Goal: Task Accomplishment & Management: Use online tool/utility

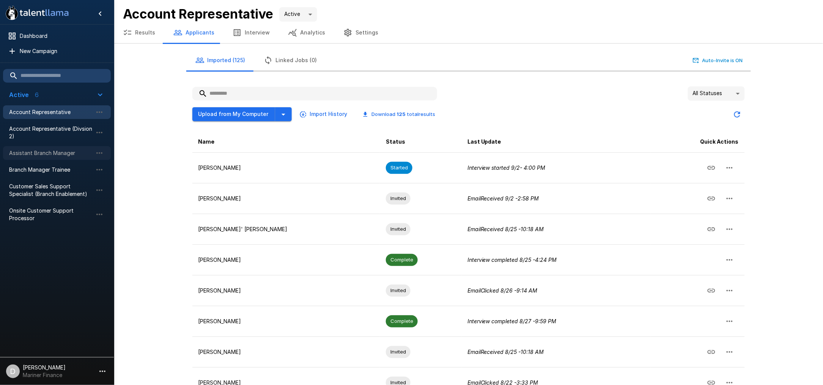
click at [50, 156] on span "Assistant Branch Manager" at bounding box center [50, 153] width 83 height 8
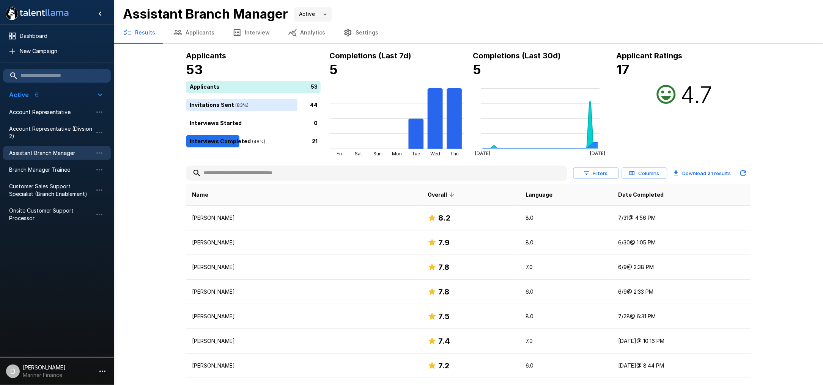
click at [193, 29] on button "Applicants" at bounding box center [193, 32] width 59 height 21
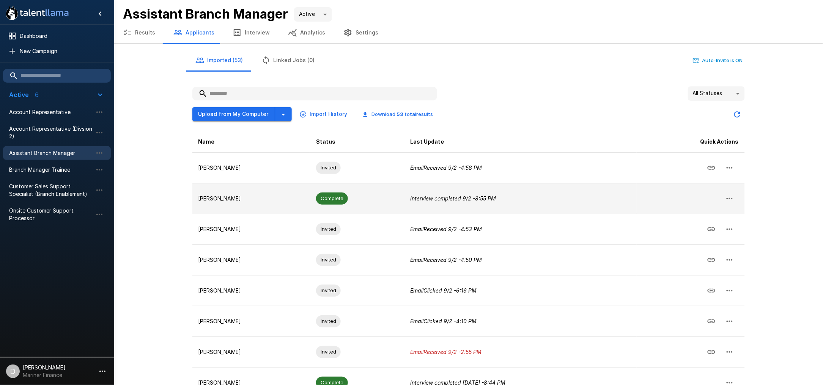
click at [252, 195] on p "[PERSON_NAME]" at bounding box center [250, 199] width 105 height 8
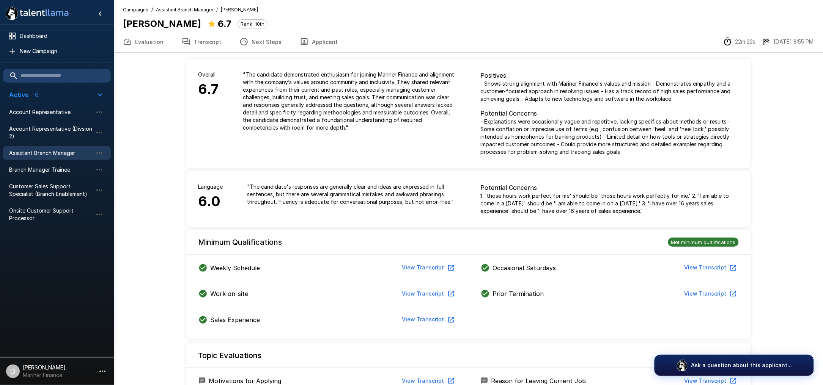
click at [192, 37] on button "Transcript" at bounding box center [202, 41] width 58 height 21
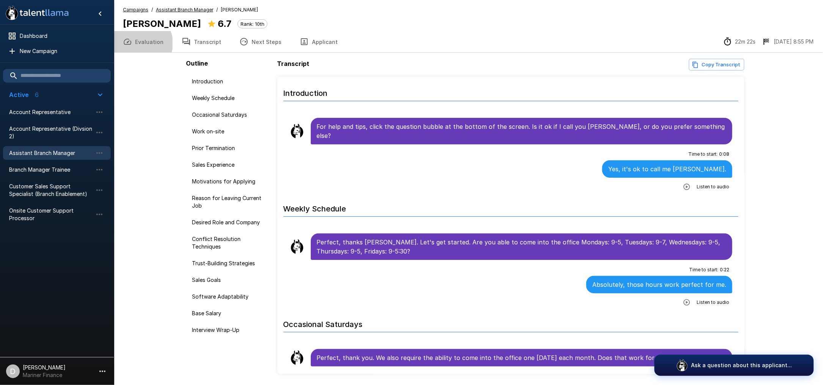
click at [142, 43] on button "Evaluation" at bounding box center [143, 41] width 59 height 21
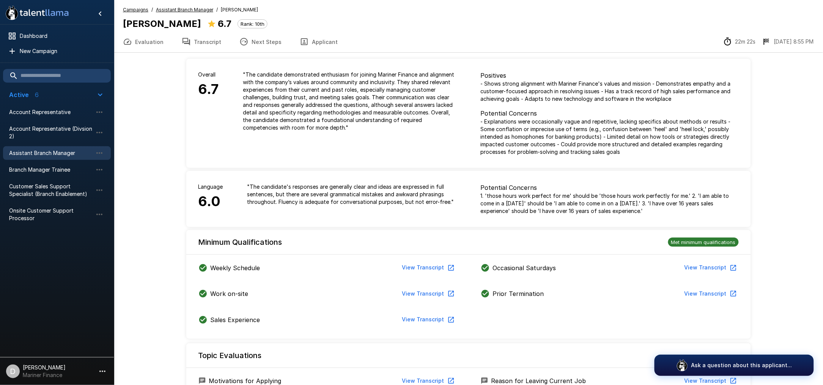
drag, startPoint x: 203, startPoint y: 34, endPoint x: 204, endPoint y: 42, distance: 8.5
click at [203, 36] on button "Transcript" at bounding box center [202, 41] width 58 height 21
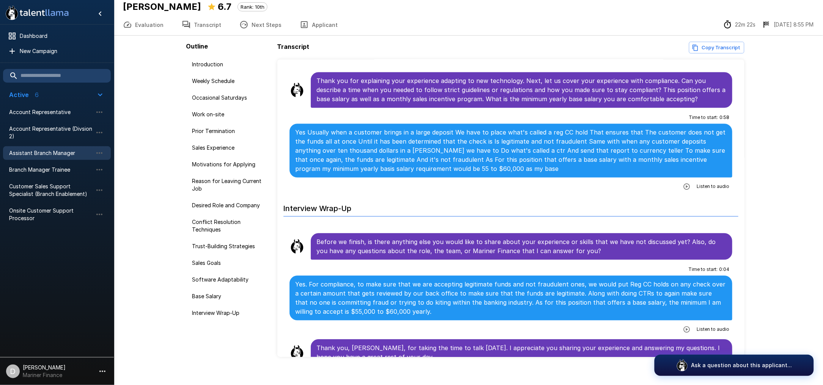
scroll to position [25, 0]
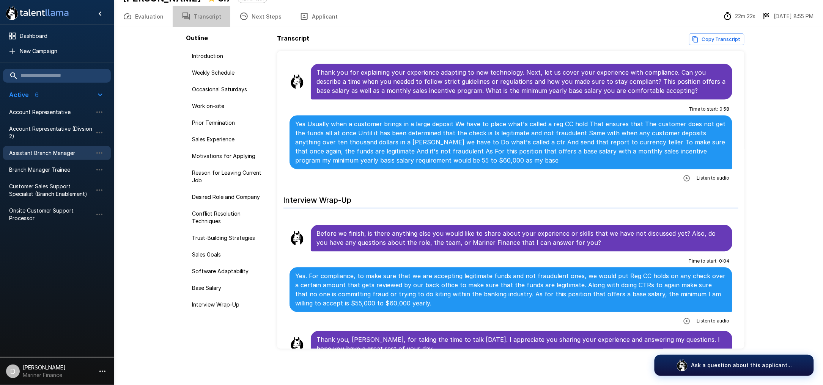
click at [203, 13] on button "Transcript" at bounding box center [202, 16] width 58 height 21
click at [153, 18] on button "Evaluation" at bounding box center [143, 16] width 59 height 21
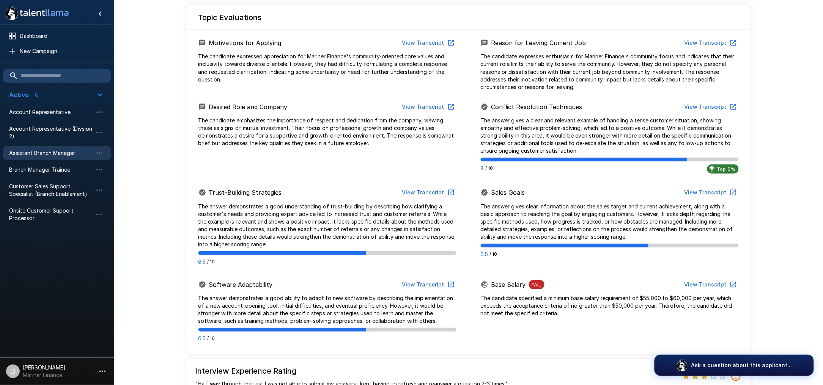
scroll to position [354, 0]
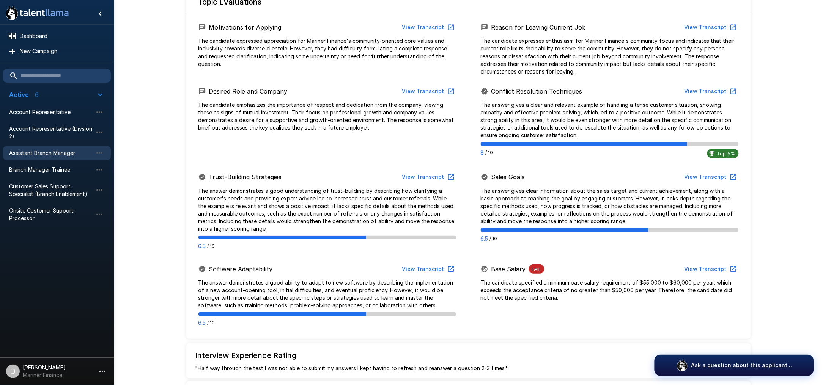
click at [212, 140] on div "Desired Role and Company View Transcript The candidate emphasizes the importanc…" at bounding box center [327, 118] width 282 height 86
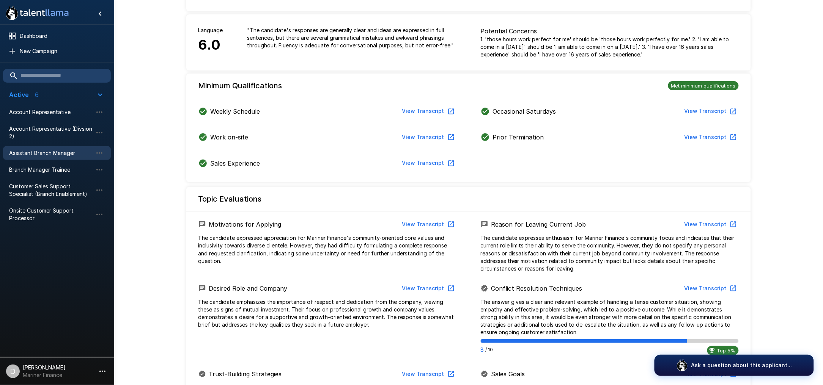
scroll to position [0, 0]
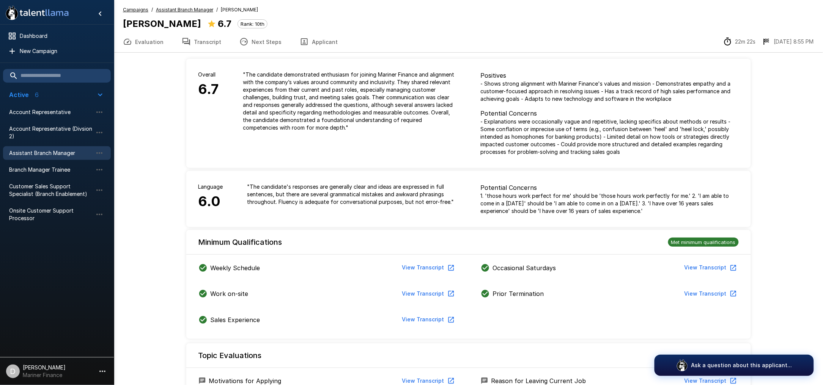
click at [514, 32] on div "Evaluation Transcript Next Steps Applicant 22m 22s [DATE] 8:55 PM" at bounding box center [468, 42] width 709 height 22
